Goal: Task Accomplishment & Management: Manage account settings

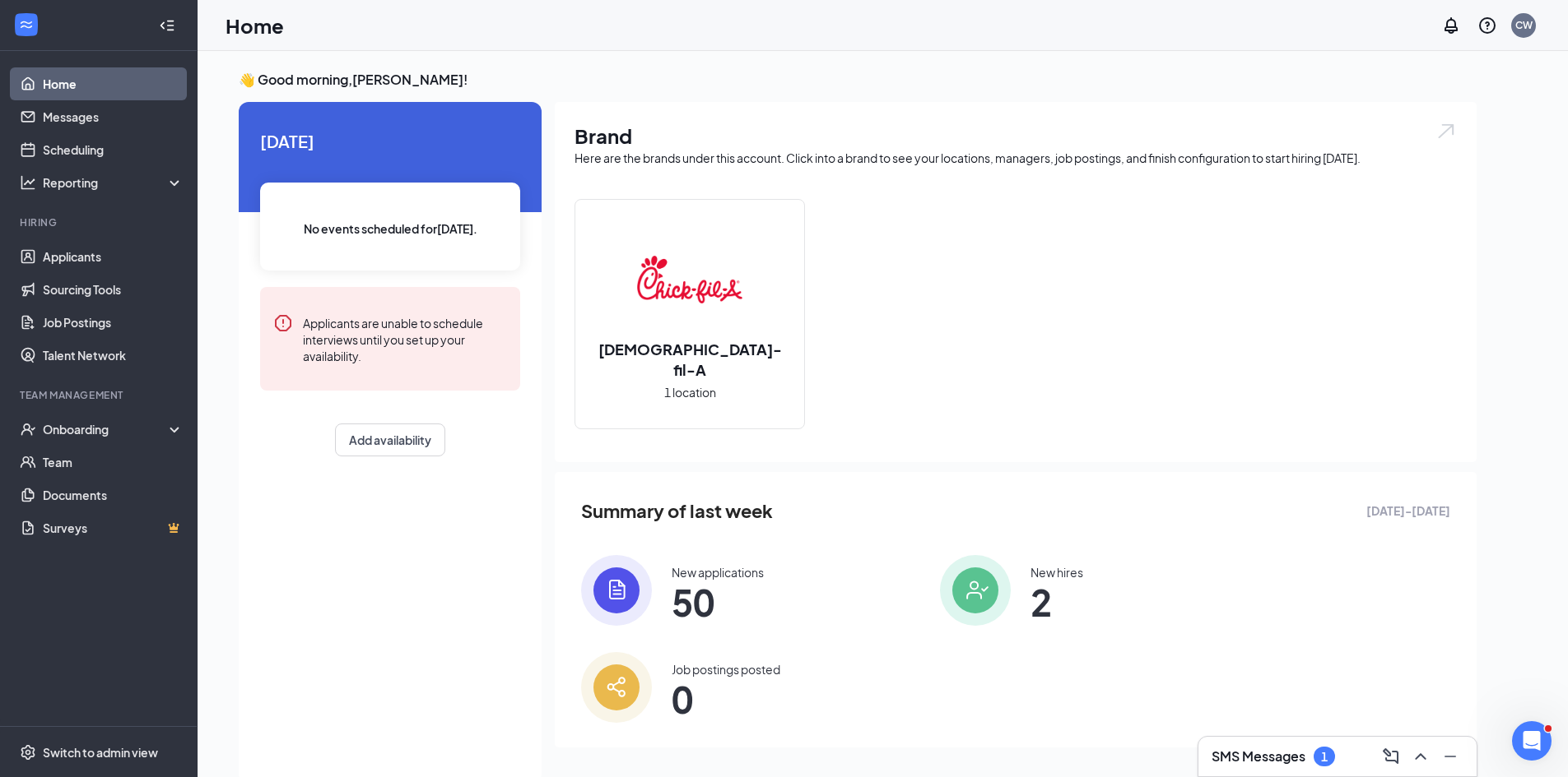
click at [1271, 748] on h3 "SMS Messages" at bounding box center [1258, 757] width 94 height 18
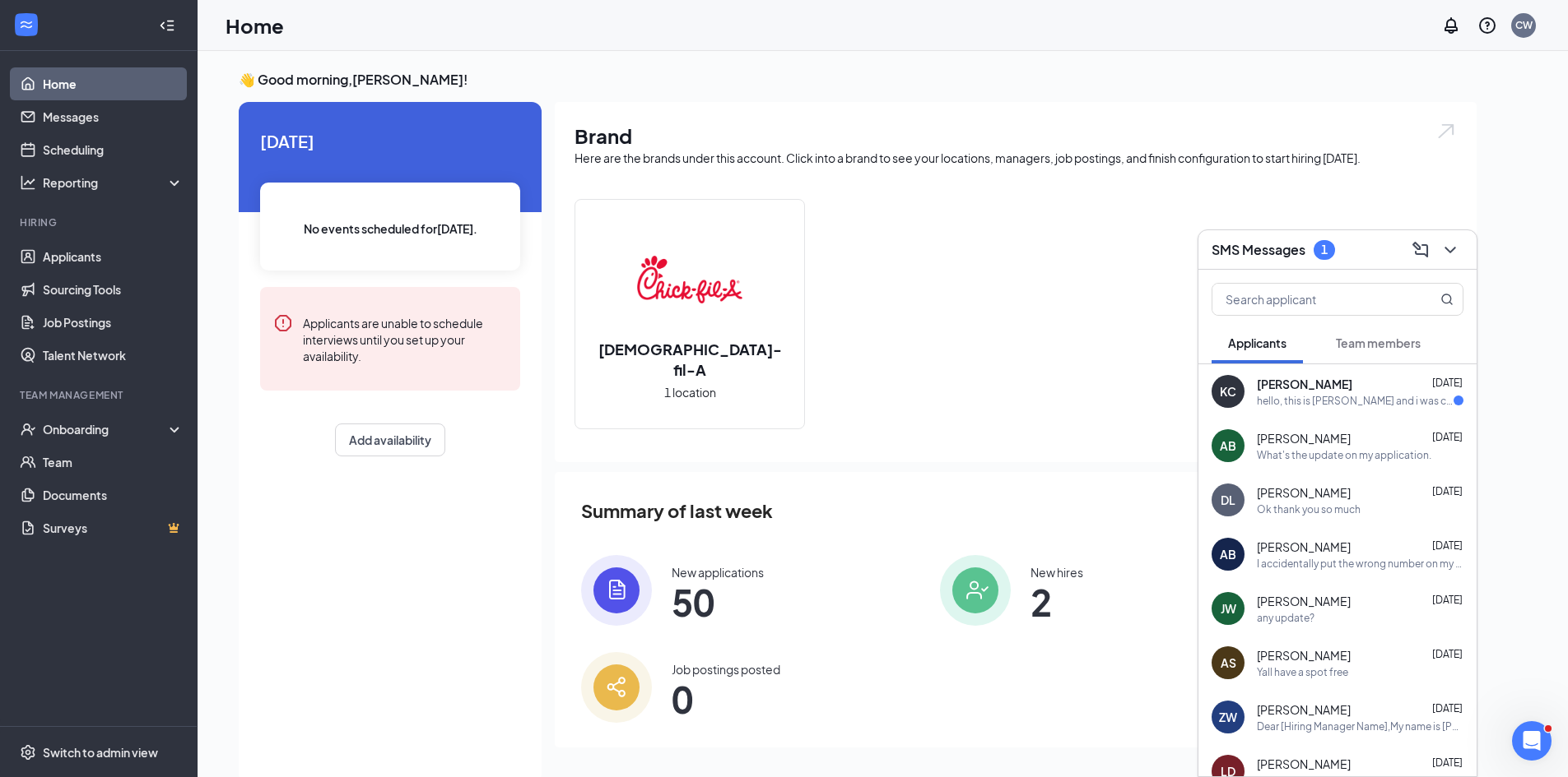
click at [1335, 400] on div "hello, this is [PERSON_NAME] and i was checking the status of my application?" at bounding box center [1355, 401] width 197 height 14
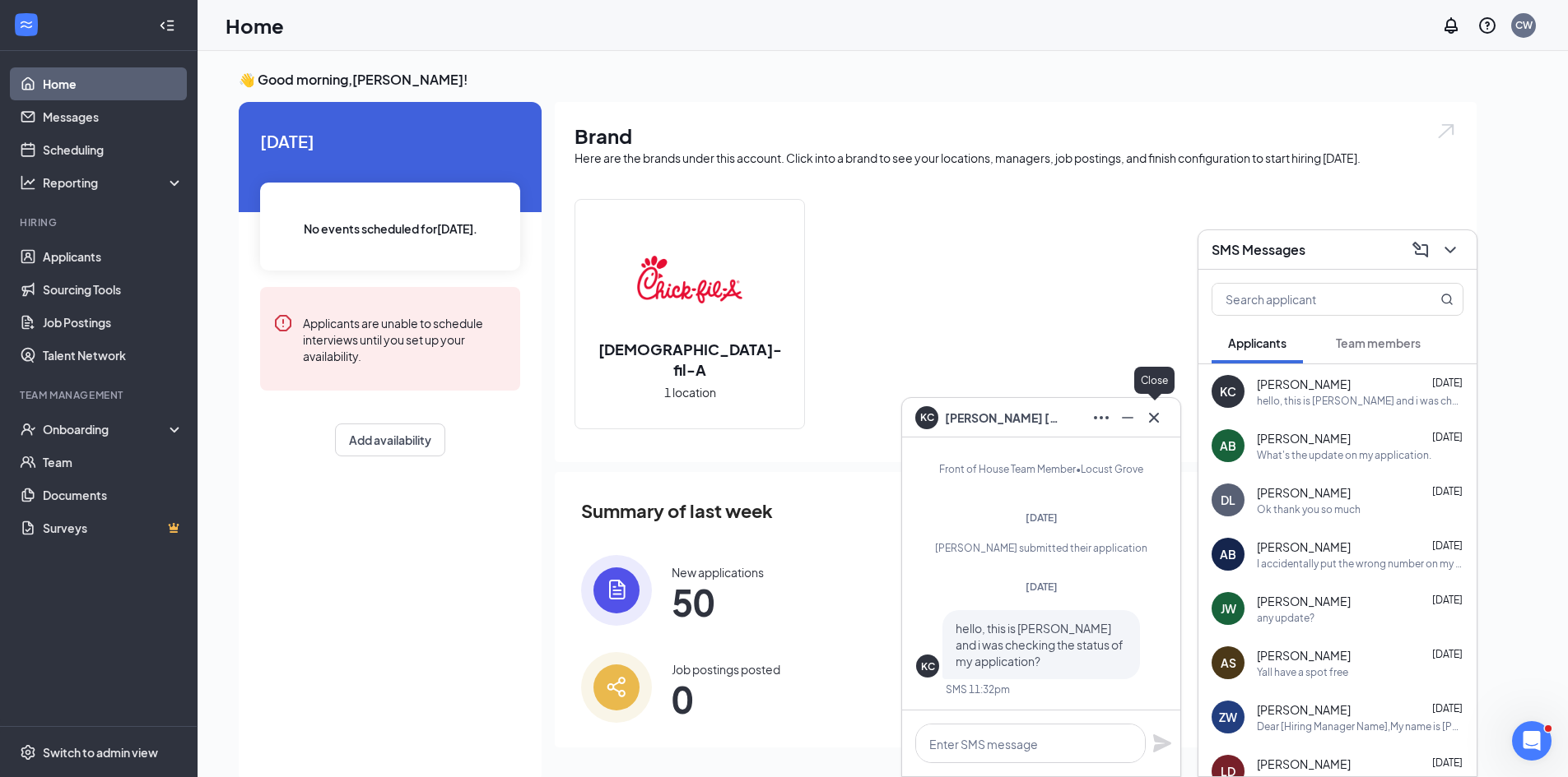
click at [1149, 417] on icon "Cross" at bounding box center [1153, 418] width 20 height 20
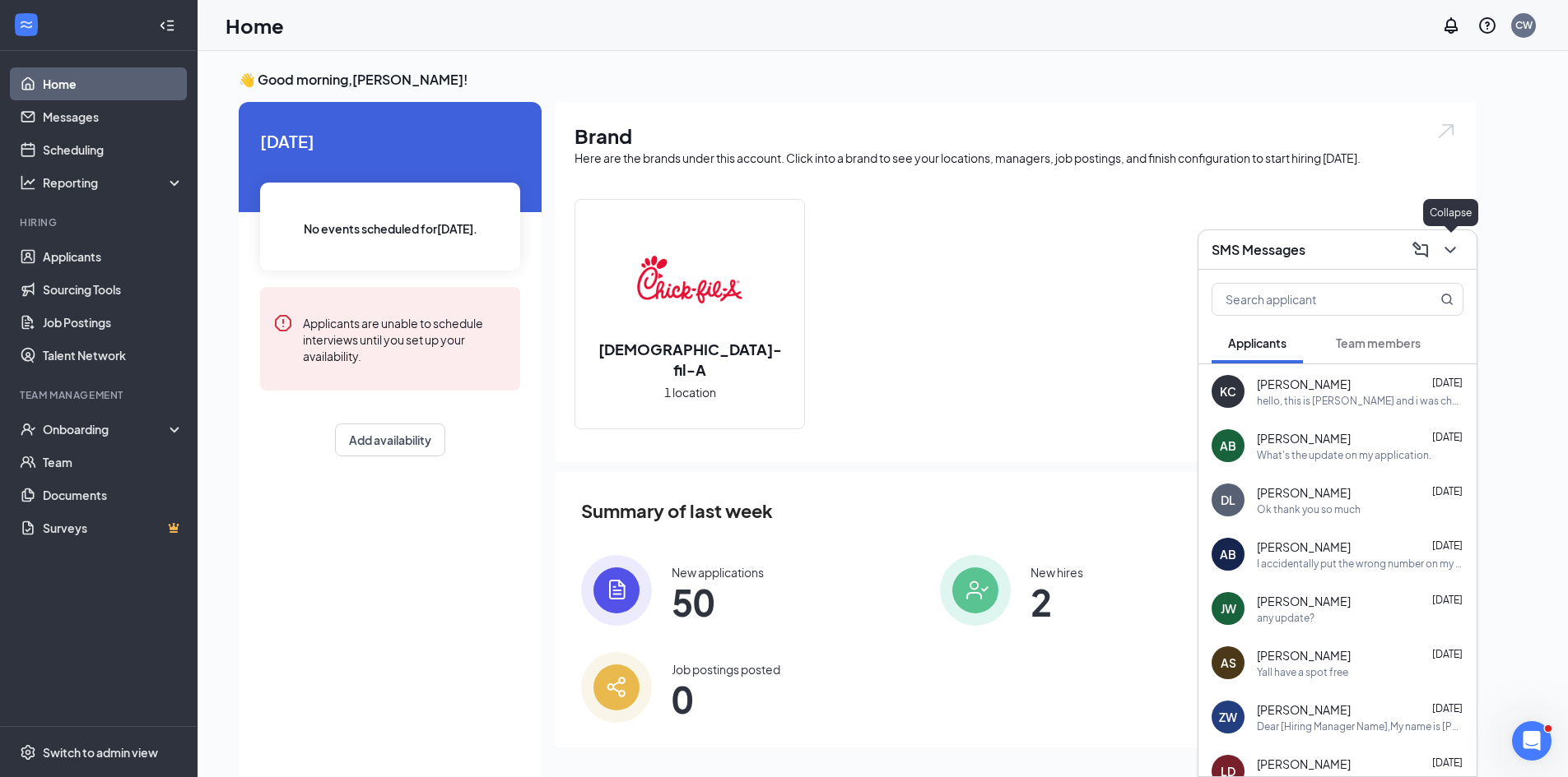
click at [1450, 254] on icon "ChevronDown" at bounding box center [1450, 250] width 20 height 20
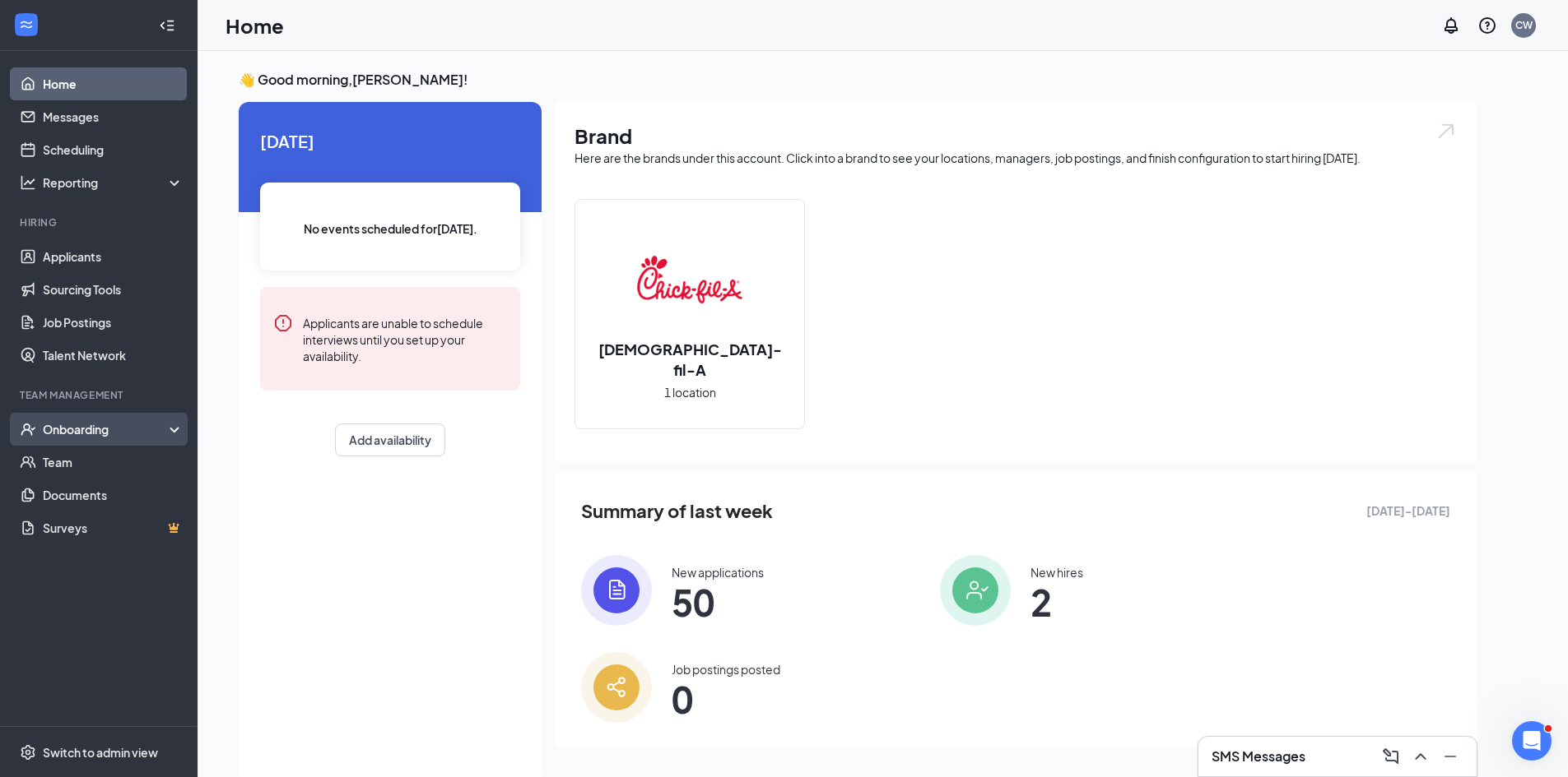
click at [123, 424] on div "Onboarding" at bounding box center [106, 429] width 127 height 16
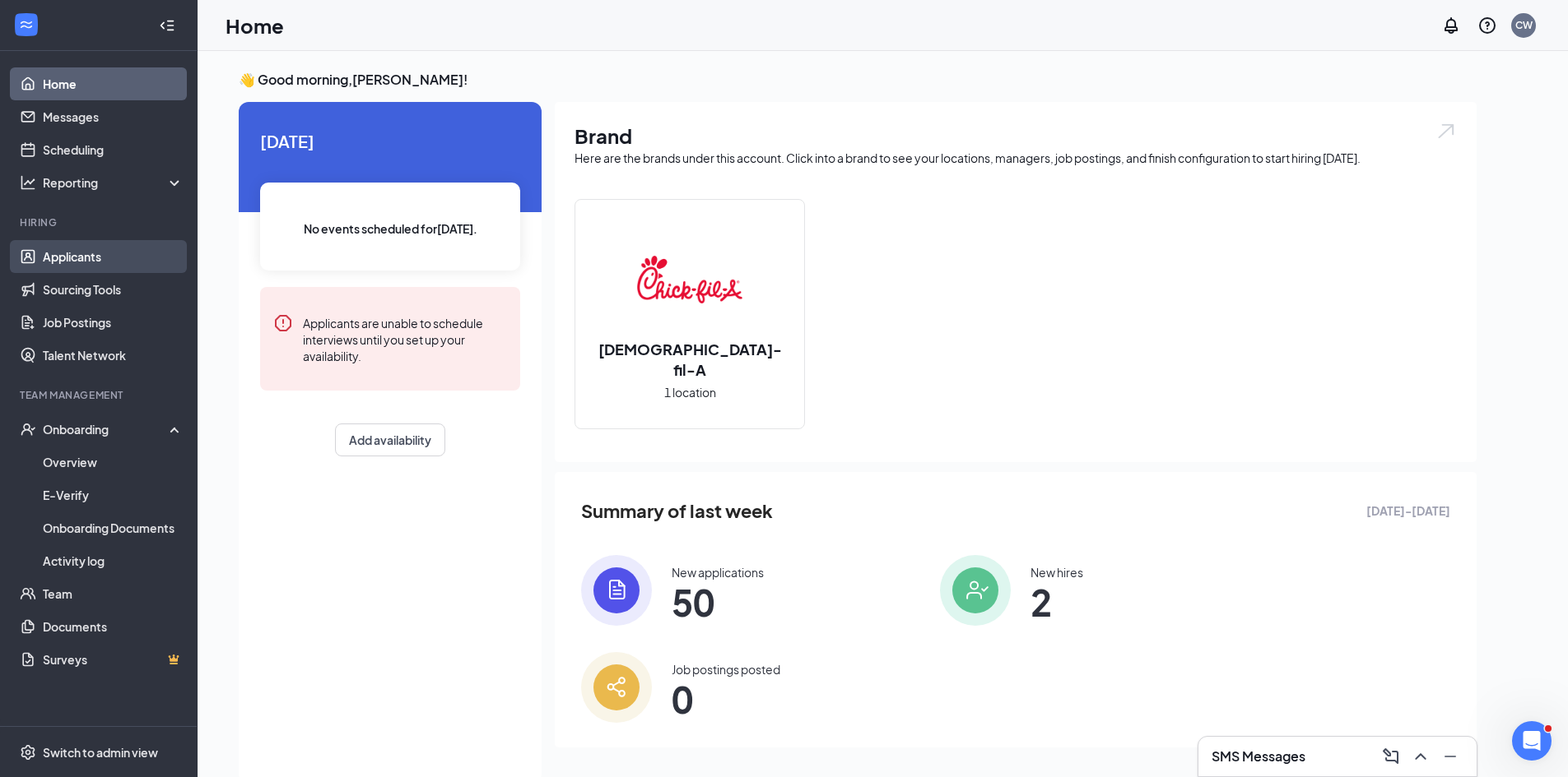
click at [127, 261] on link "Applicants" at bounding box center [113, 257] width 141 height 33
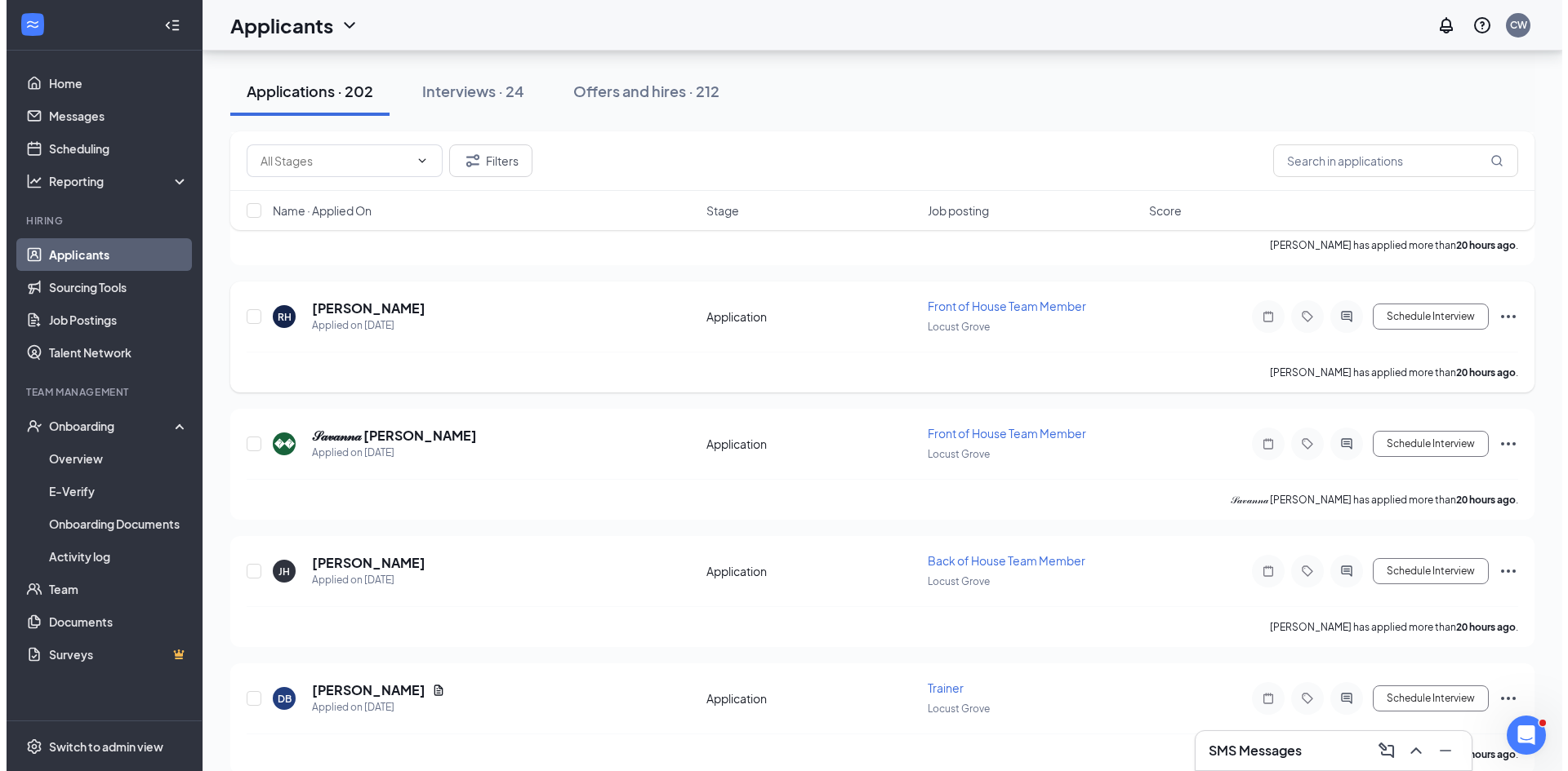
scroll to position [1061, 0]
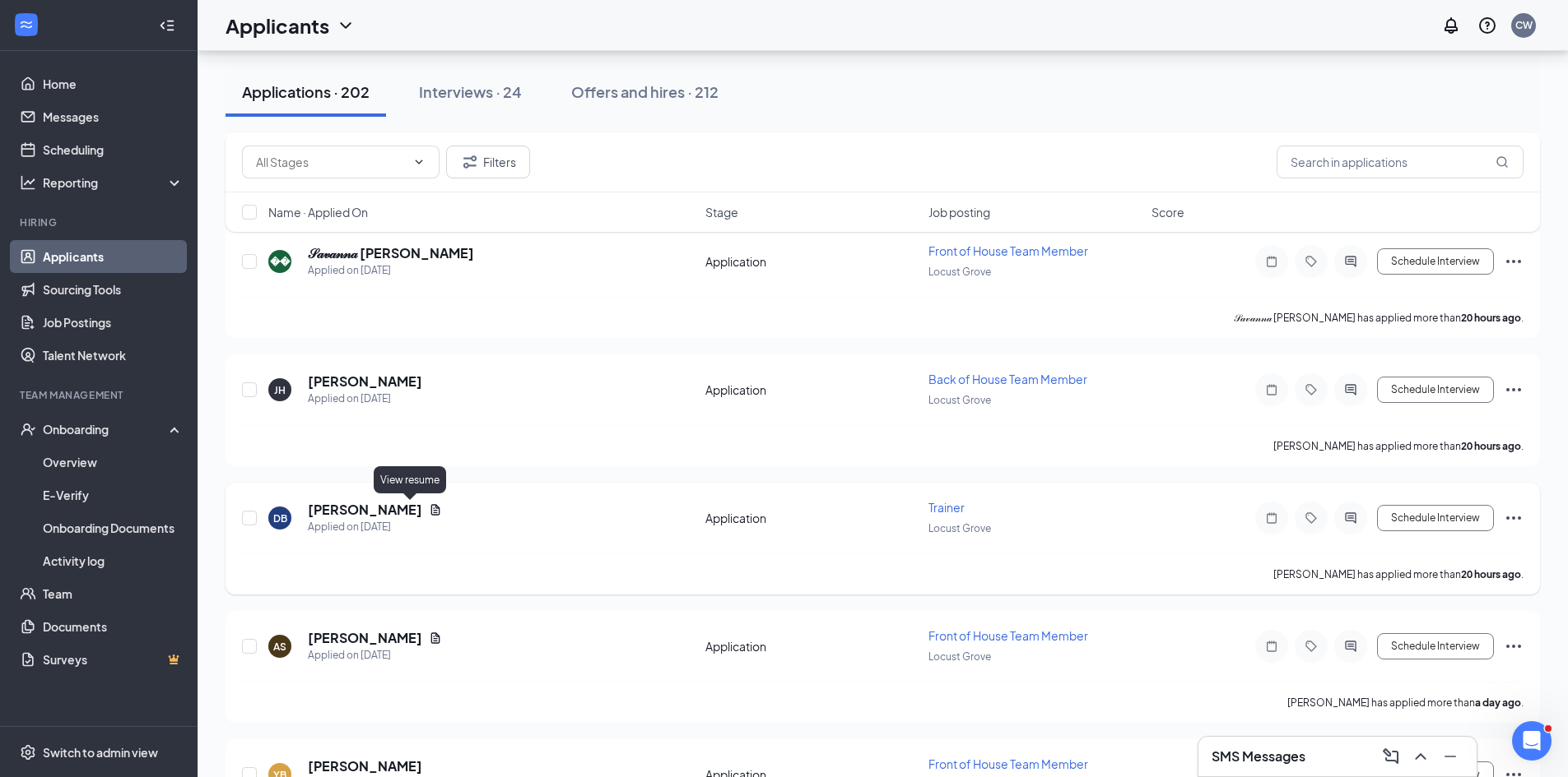
click at [431, 507] on icon "Document" at bounding box center [436, 510] width 9 height 11
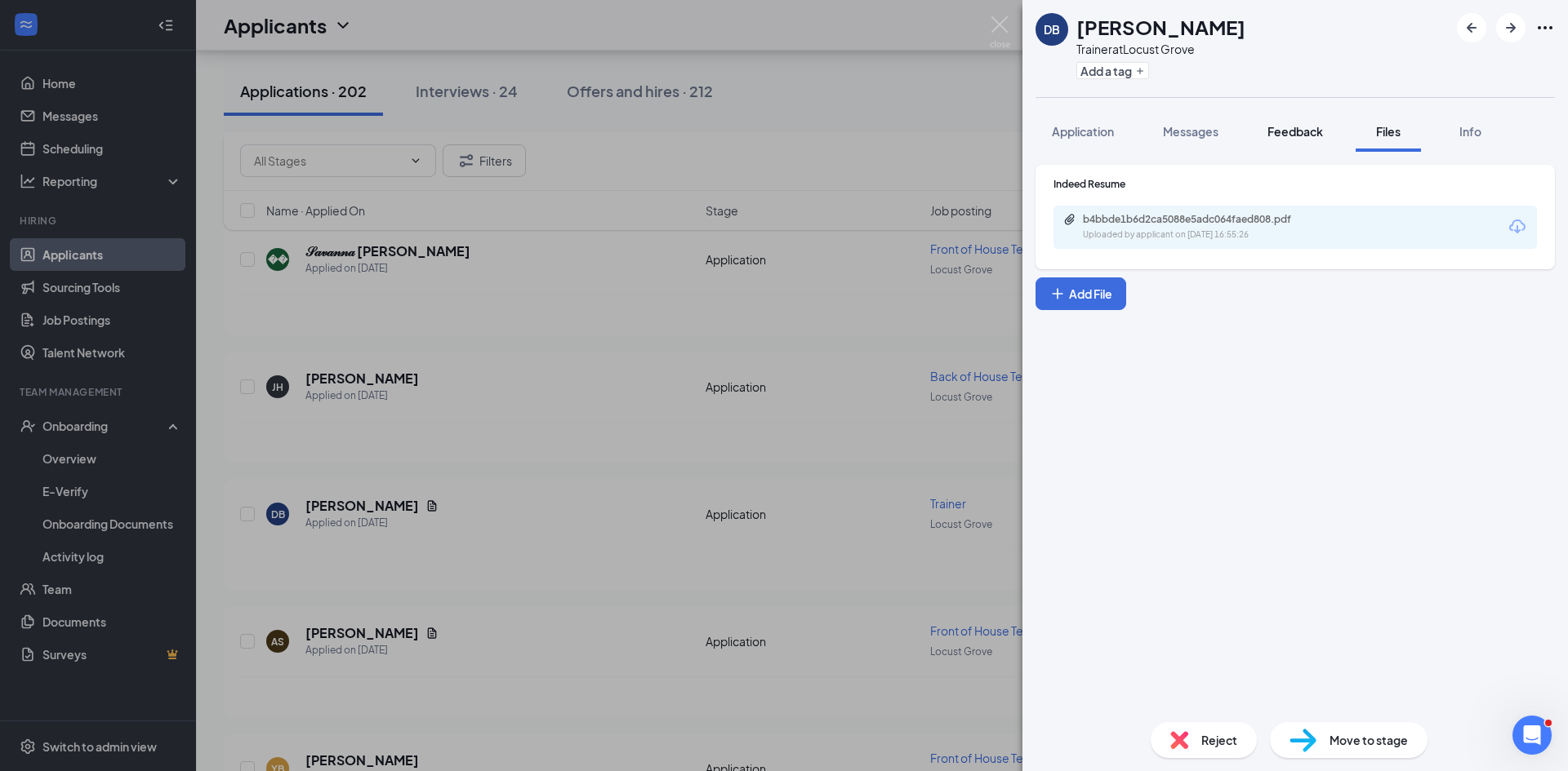
click at [1290, 127] on span "Feedback" at bounding box center [1295, 131] width 56 height 15
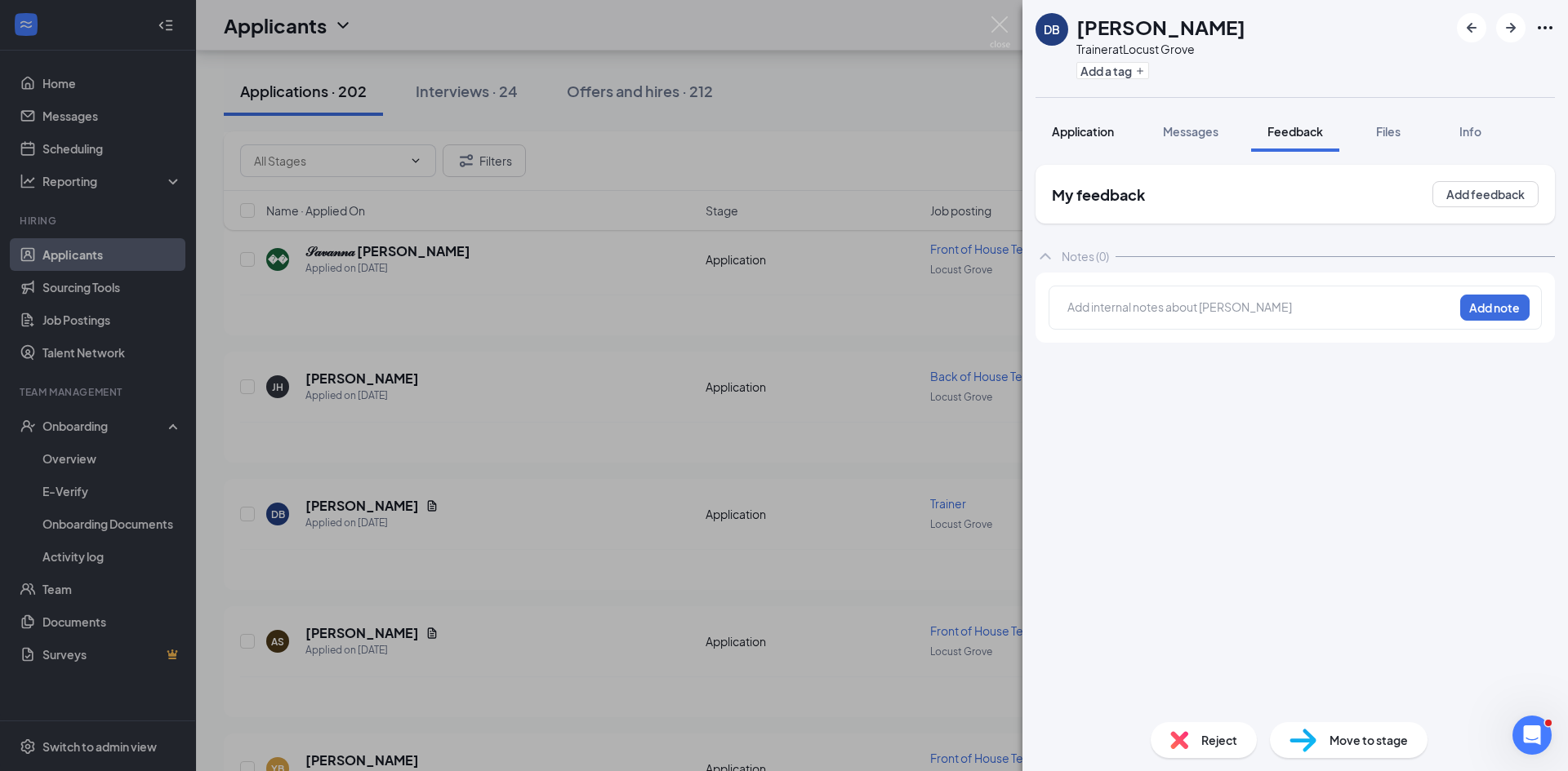
click at [1111, 136] on span "Application" at bounding box center [1082, 131] width 62 height 15
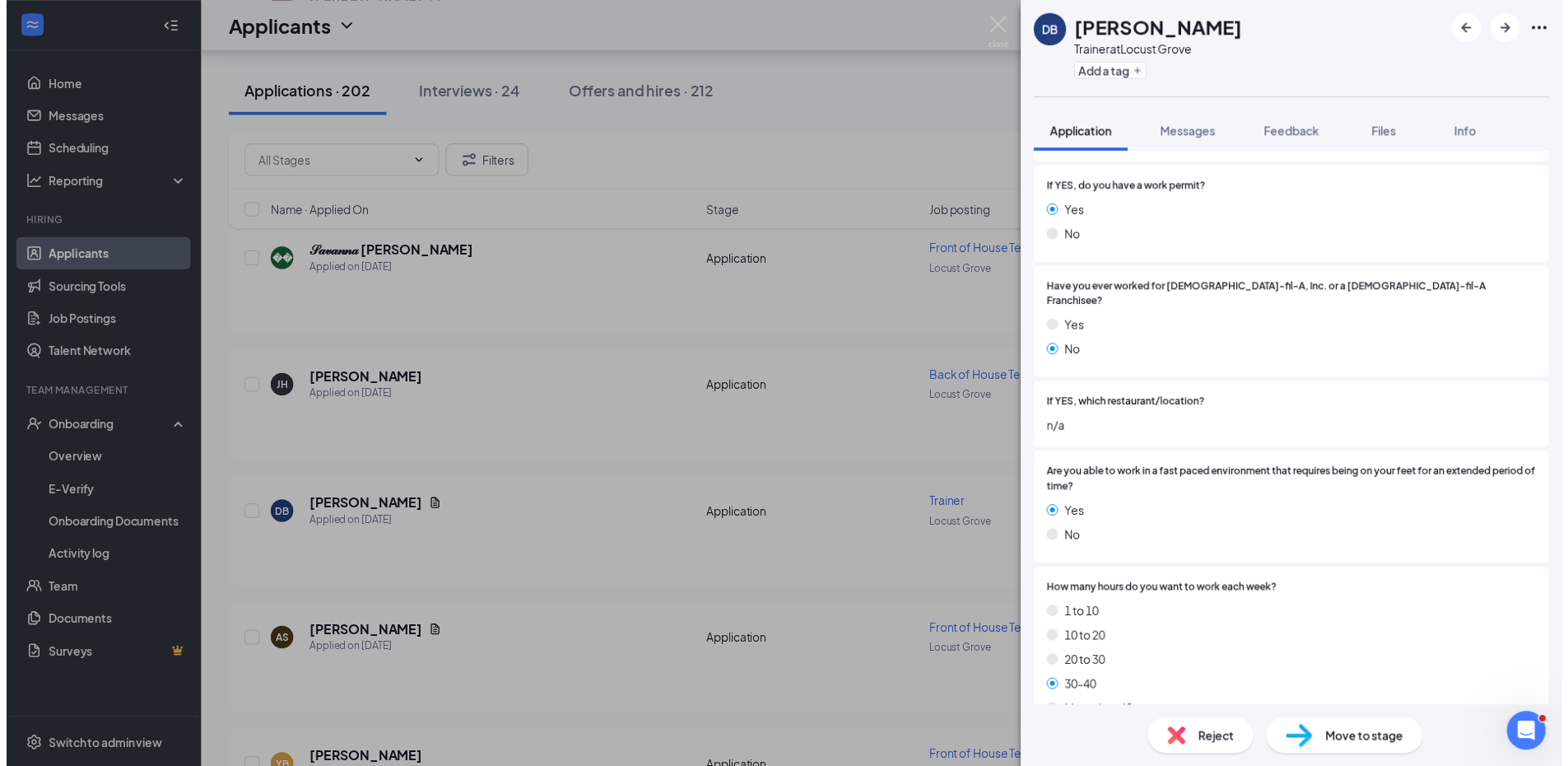
scroll to position [494, 0]
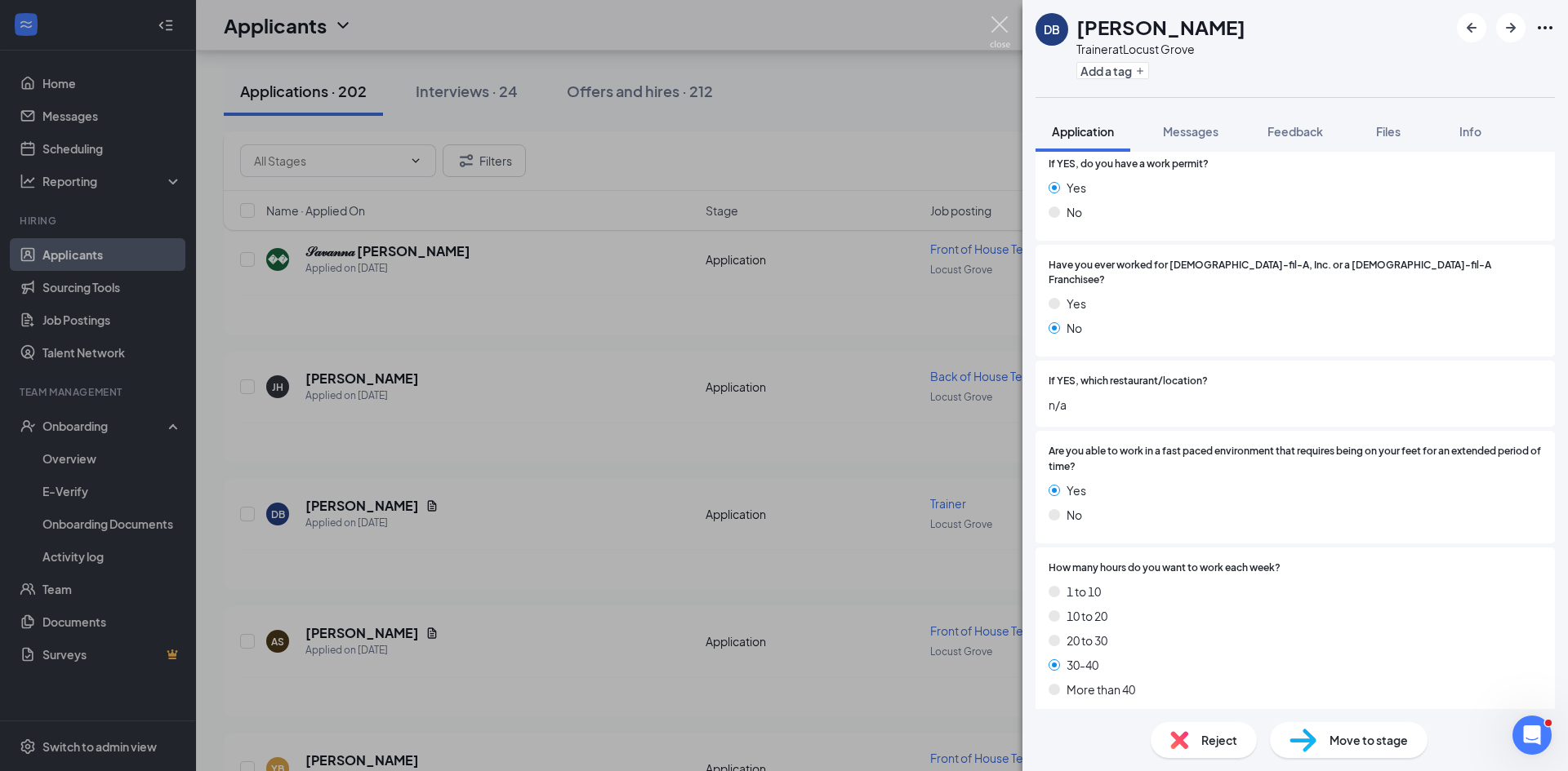
click at [994, 28] on img at bounding box center [999, 32] width 20 height 32
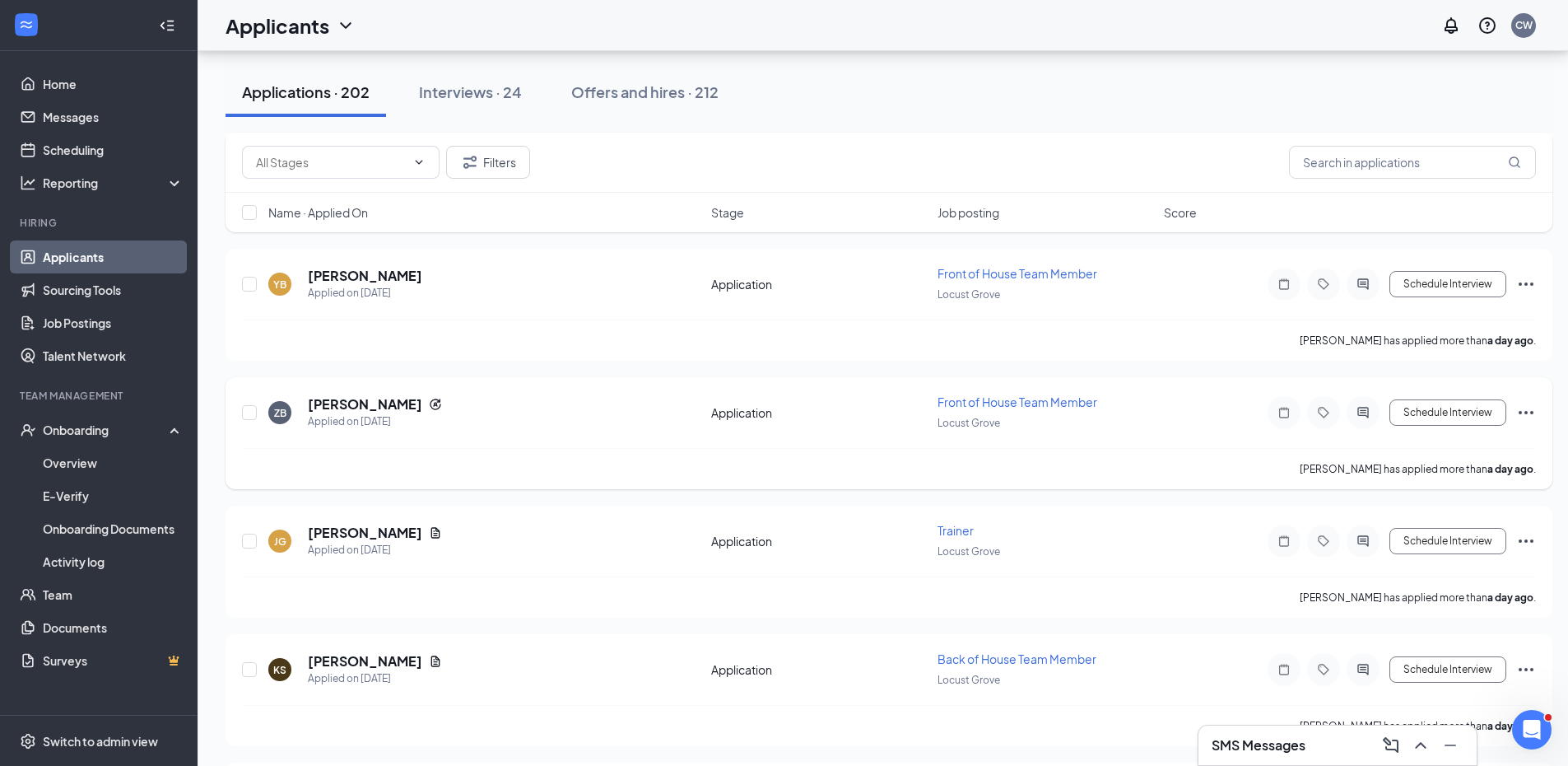
scroll to position [1564, 0]
